Goal: Task Accomplishment & Management: Use online tool/utility

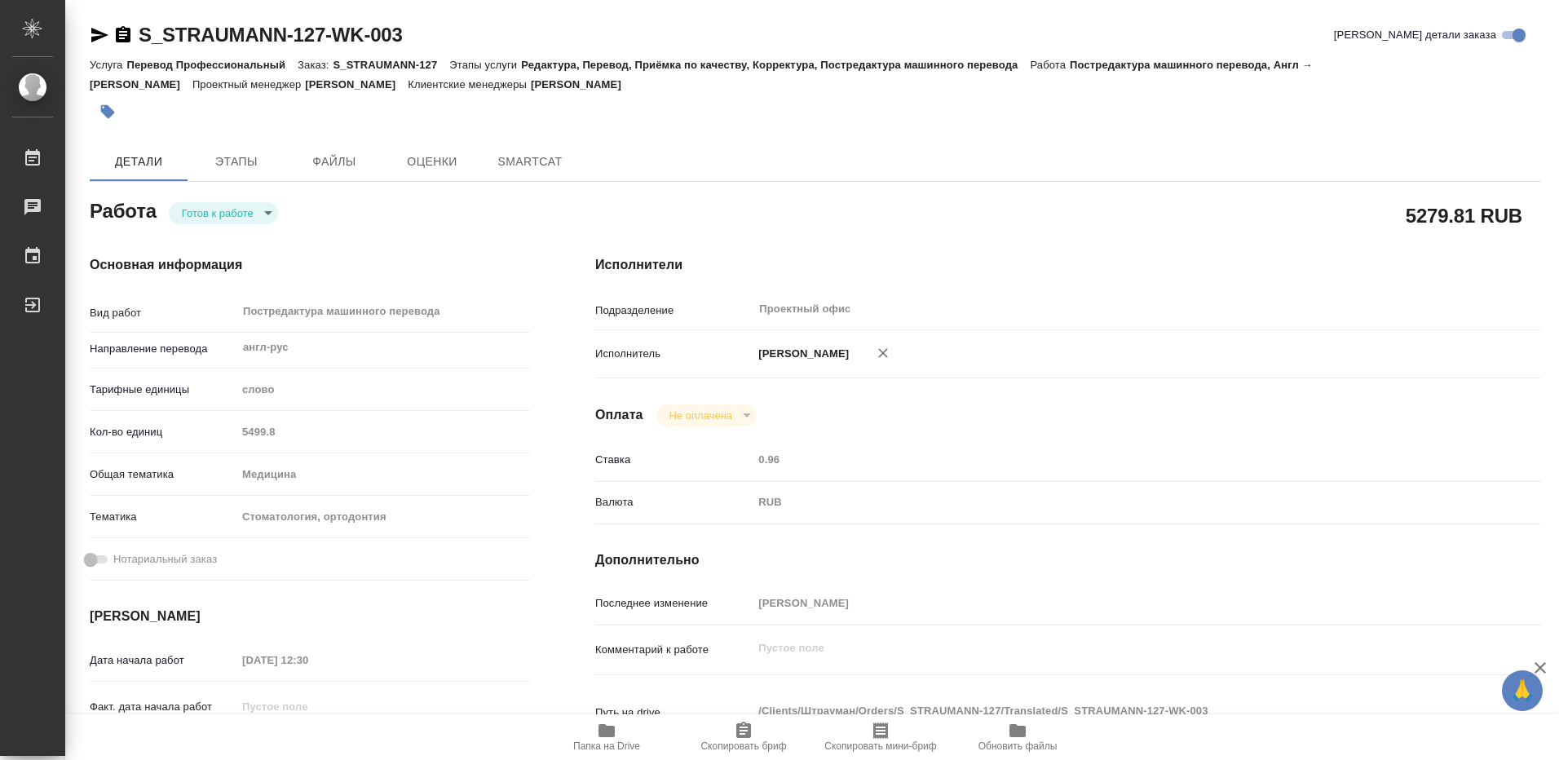
type textarea "x"
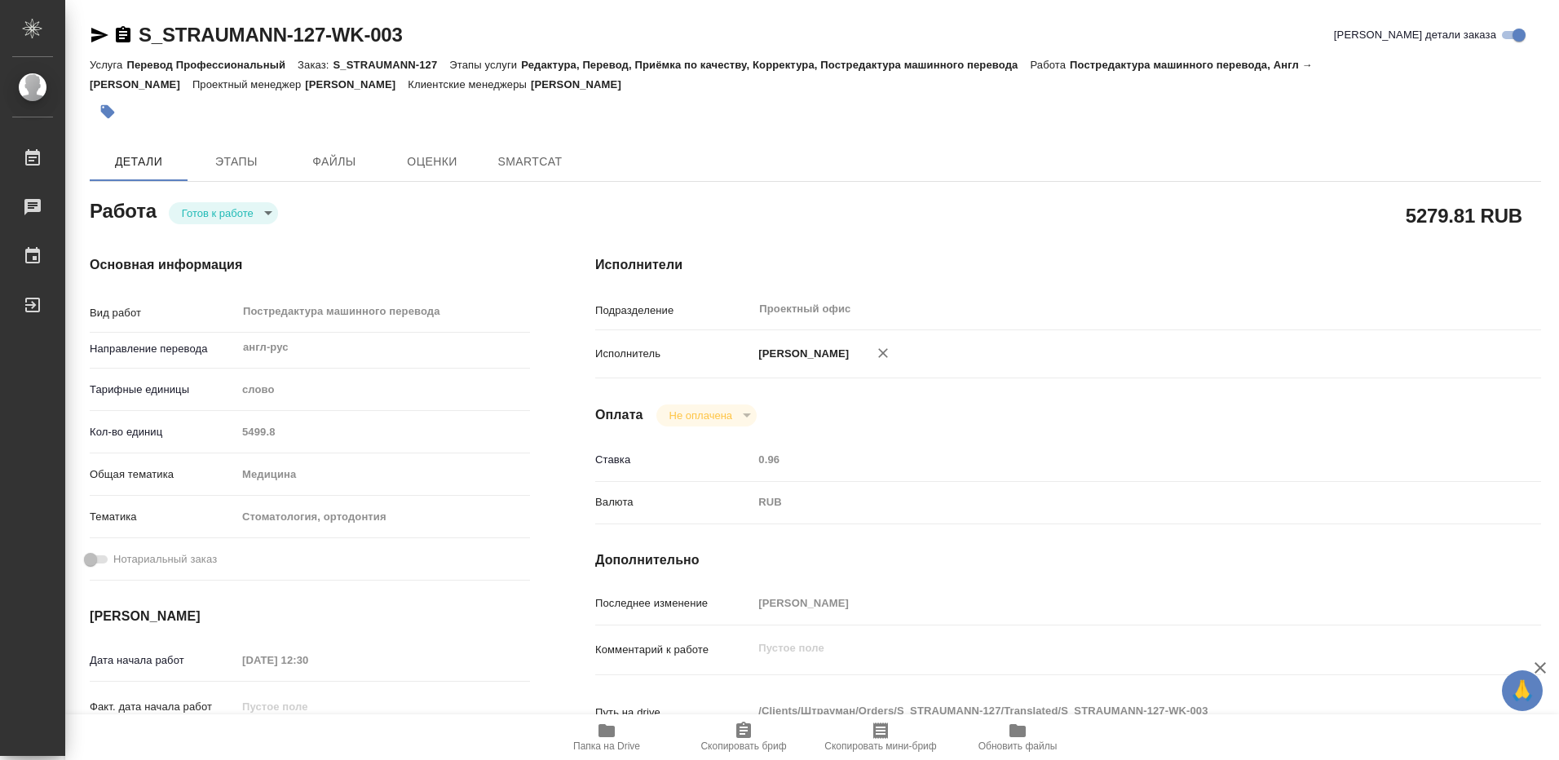
type textarea "x"
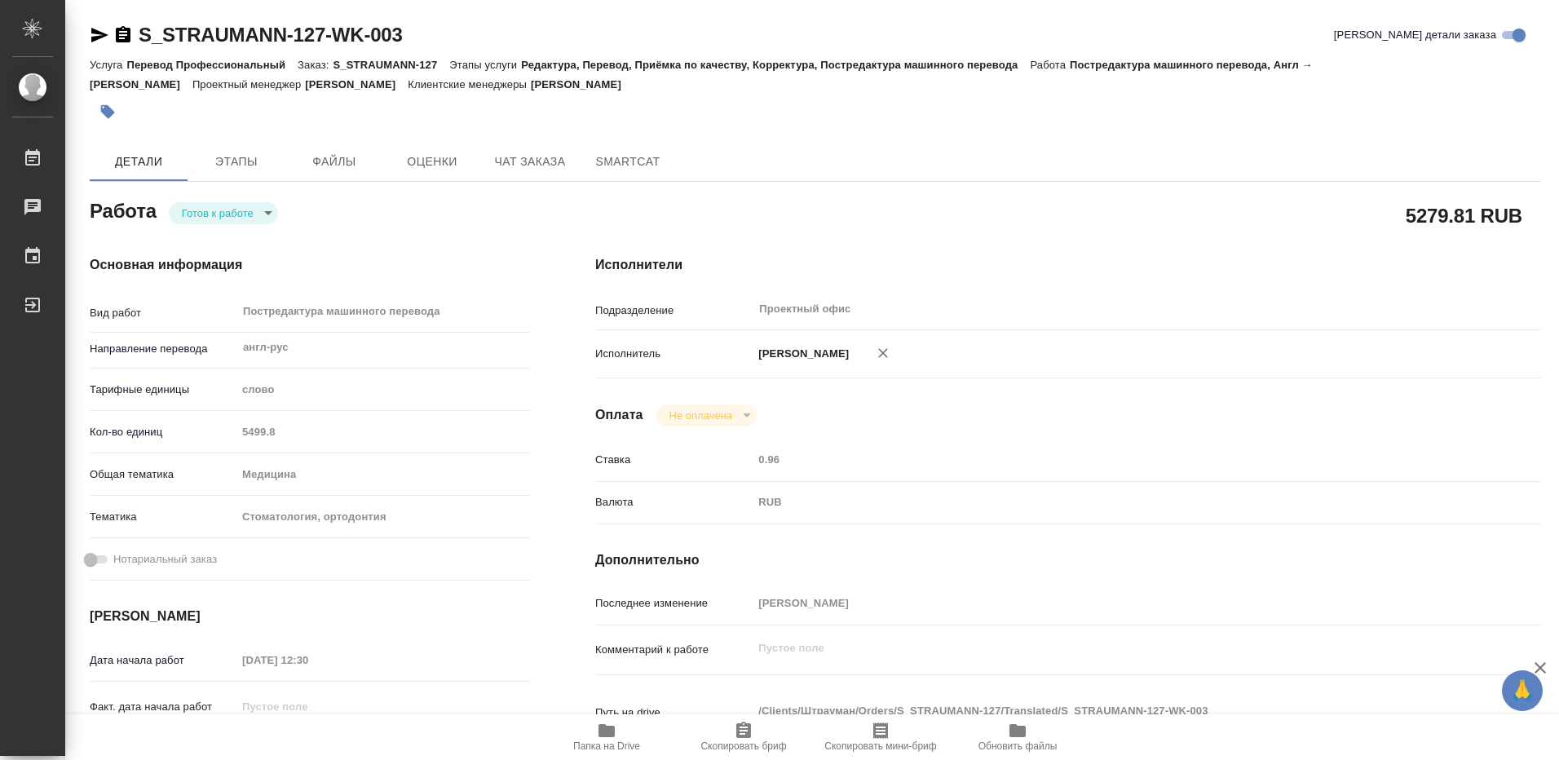
type textarea "x"
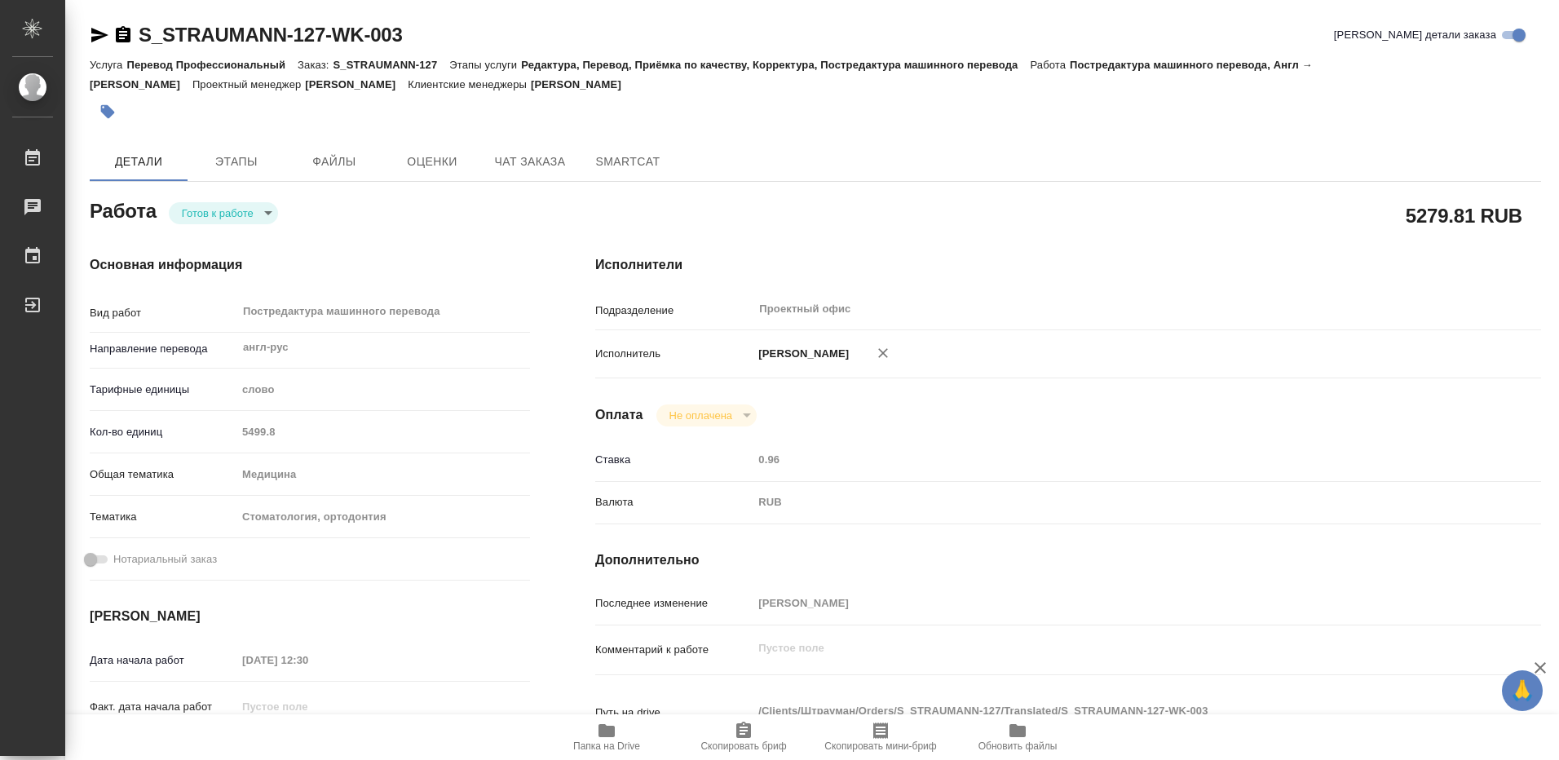
click at [601, 737] on icon "button" at bounding box center [606, 730] width 16 height 13
type textarea "x"
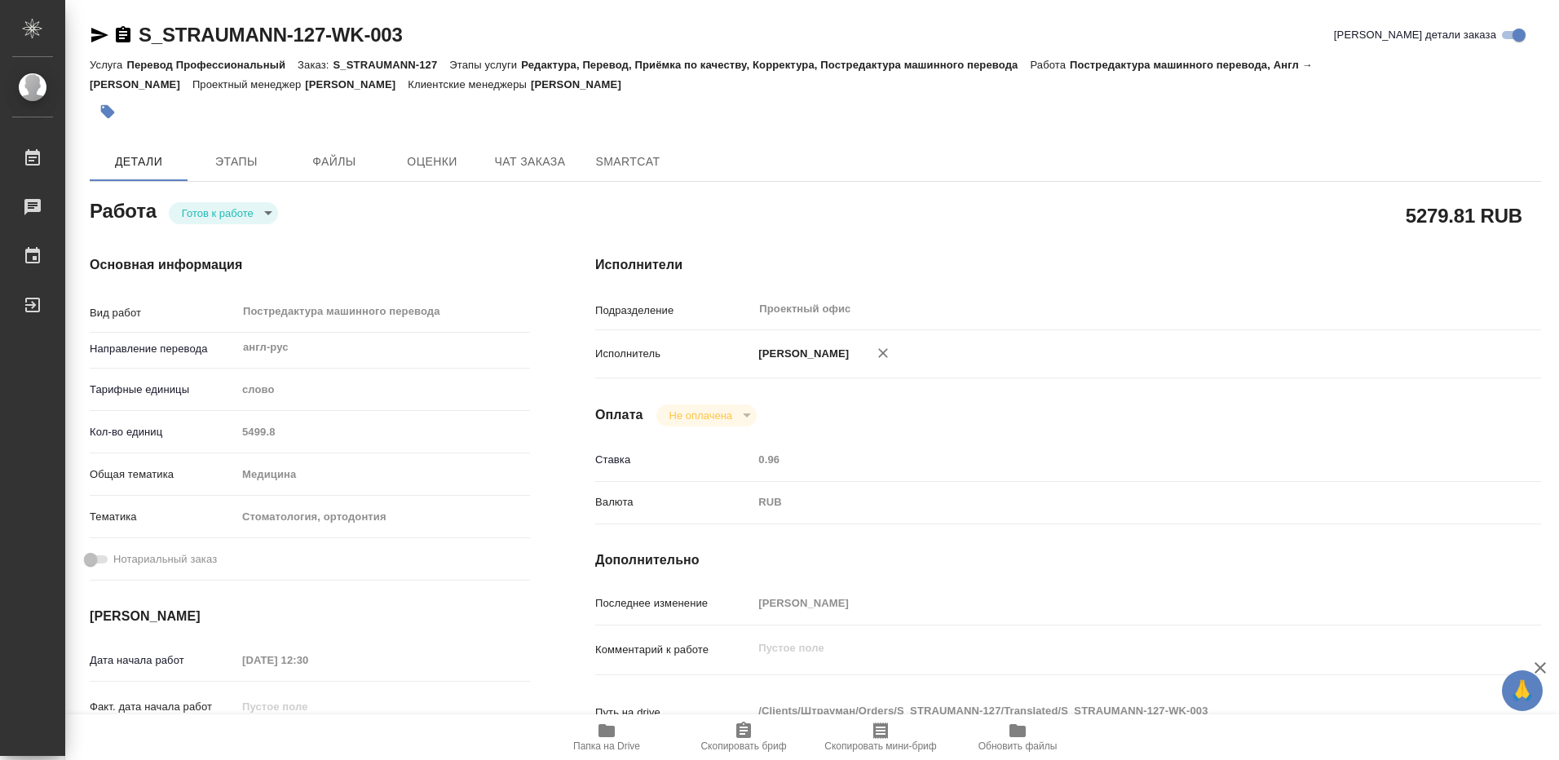
type textarea "x"
